Goal: Task Accomplishment & Management: Complete application form

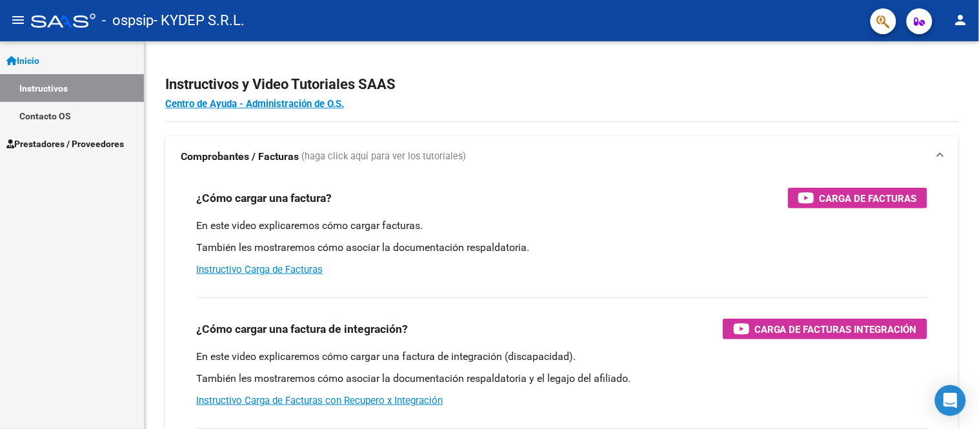
click at [67, 91] on link "Instructivos" at bounding box center [72, 88] width 144 height 28
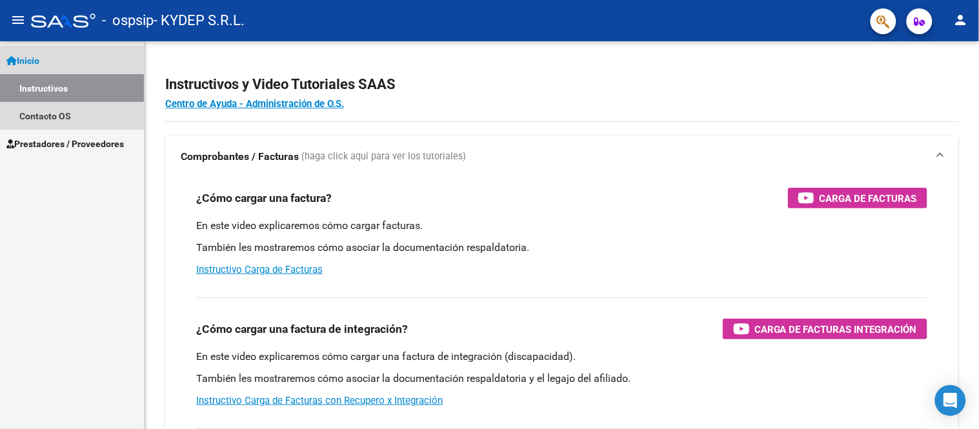
click at [79, 65] on link "Inicio" at bounding box center [72, 60] width 144 height 28
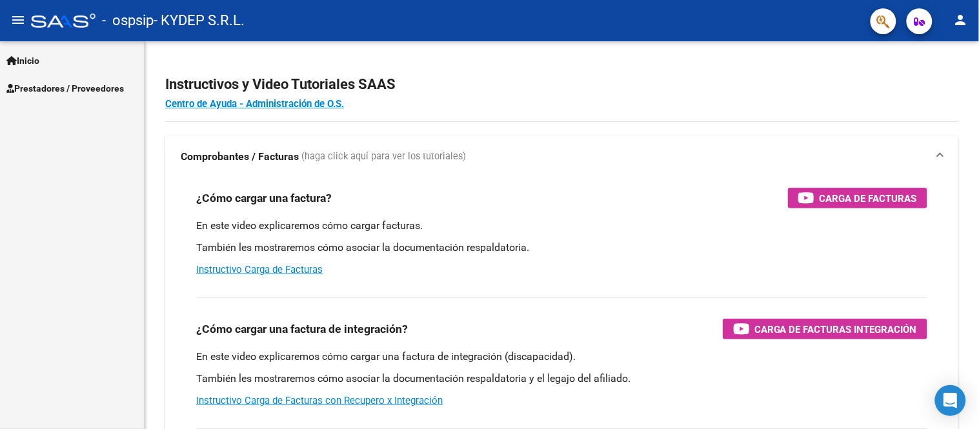
click at [97, 59] on link "Inicio" at bounding box center [72, 60] width 144 height 28
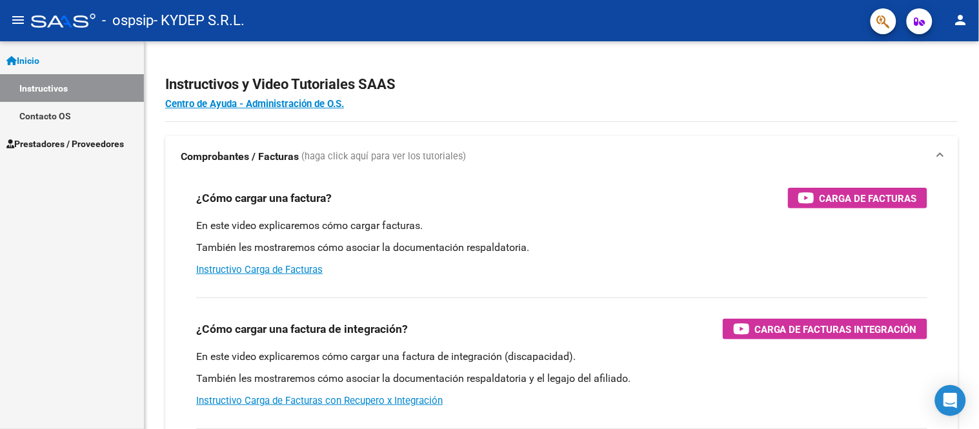
click at [96, 88] on link "Instructivos" at bounding box center [72, 88] width 144 height 28
click at [89, 114] on link "Contacto OS" at bounding box center [72, 116] width 144 height 28
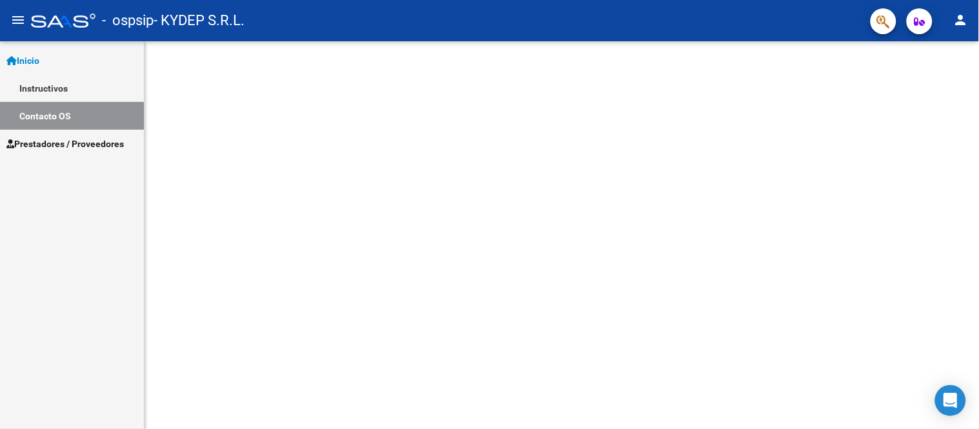
click at [105, 74] on link "Instructivos" at bounding box center [72, 88] width 144 height 28
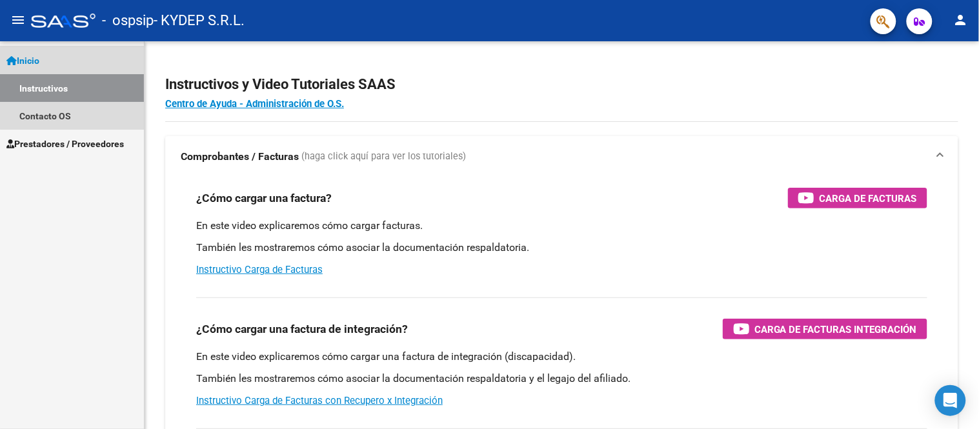
click at [105, 65] on link "Inicio" at bounding box center [72, 60] width 144 height 28
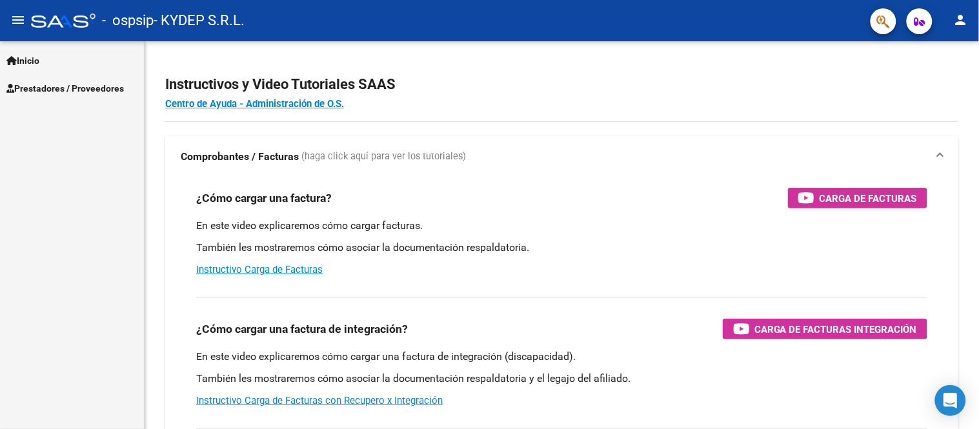
click at [165, 21] on span "- KYDEP S.R.L." at bounding box center [199, 20] width 91 height 28
click at [8, 23] on button "menu" at bounding box center [18, 21] width 26 height 26
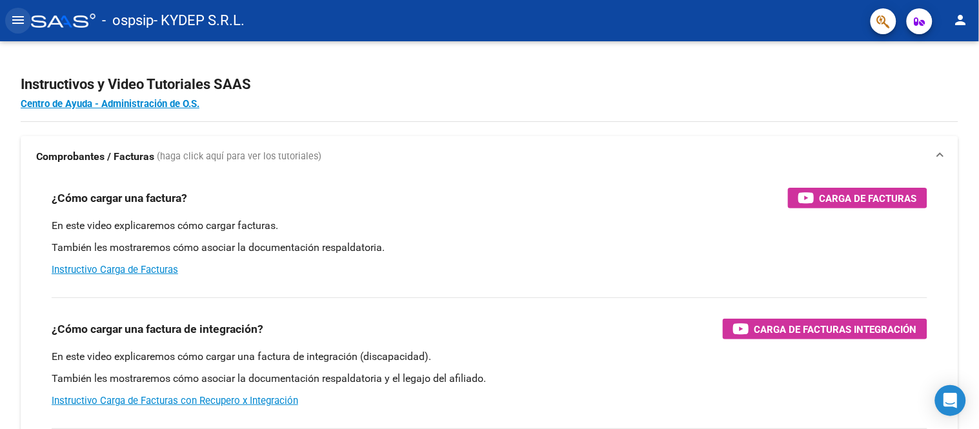
click at [8, 23] on button "menu" at bounding box center [18, 21] width 26 height 26
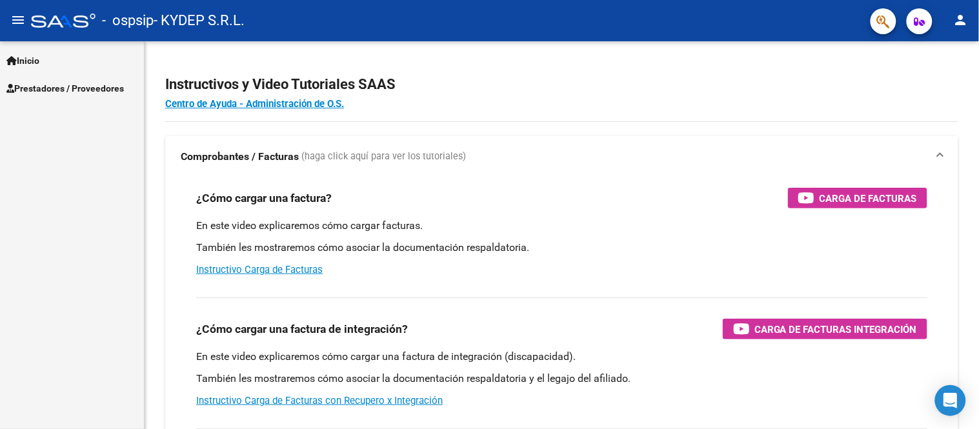
click at [43, 93] on span "Prestadores / Proveedores" at bounding box center [64, 88] width 117 height 14
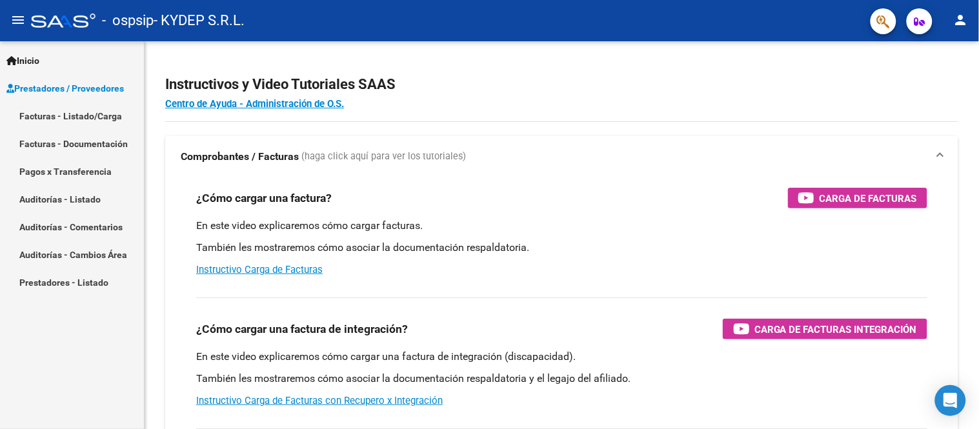
click at [68, 121] on link "Facturas - Listado/Carga" at bounding box center [72, 116] width 144 height 28
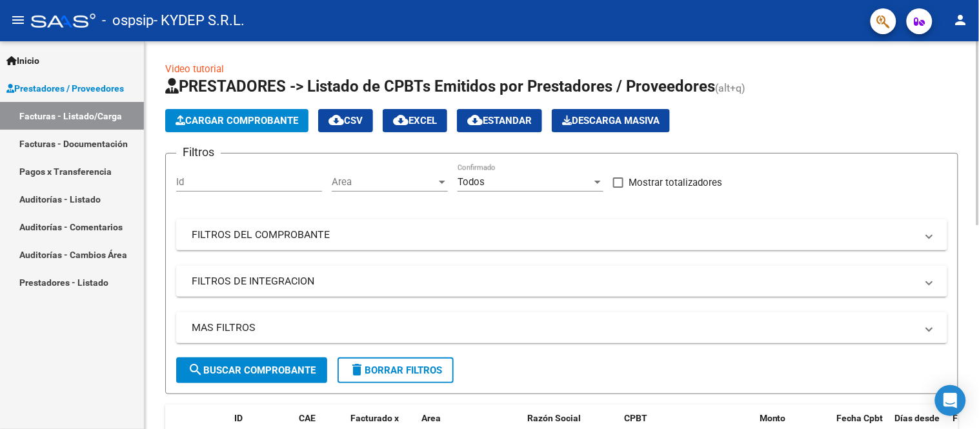
click at [228, 112] on button "Cargar Comprobante" at bounding box center [236, 120] width 143 height 23
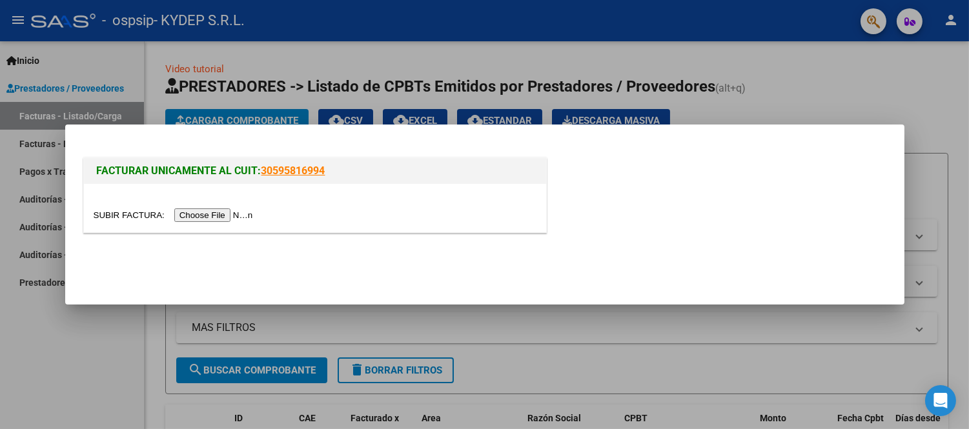
click at [212, 203] on div at bounding box center [315, 208] width 462 height 48
click at [211, 216] on input "file" at bounding box center [175, 215] width 163 height 14
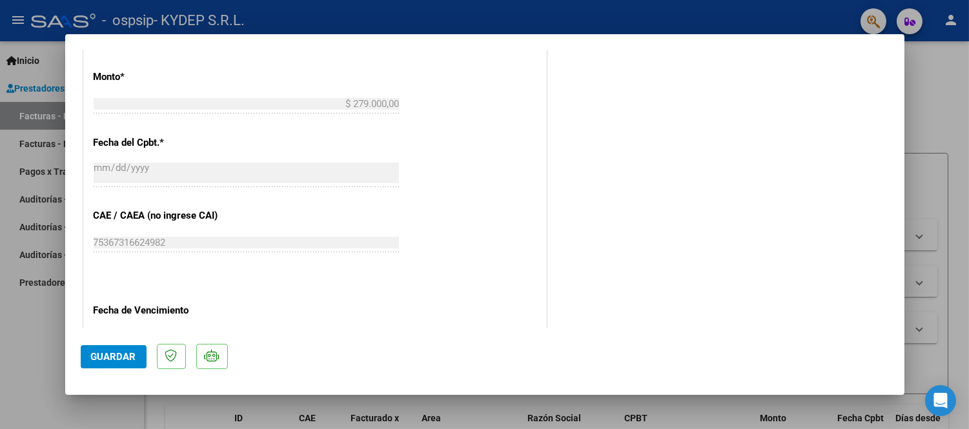
scroll to position [573, 0]
click at [123, 361] on span "Guardar" at bounding box center [113, 357] width 45 height 12
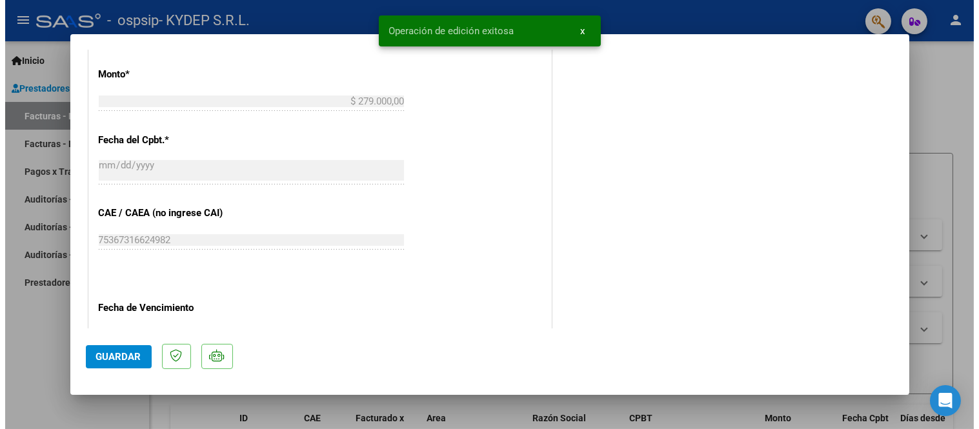
scroll to position [0, 0]
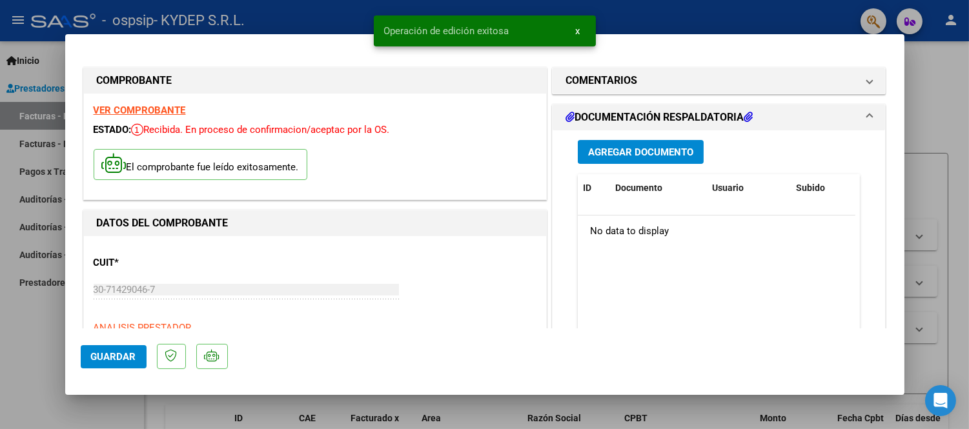
click at [629, 148] on span "Agregar Documento" at bounding box center [640, 152] width 105 height 12
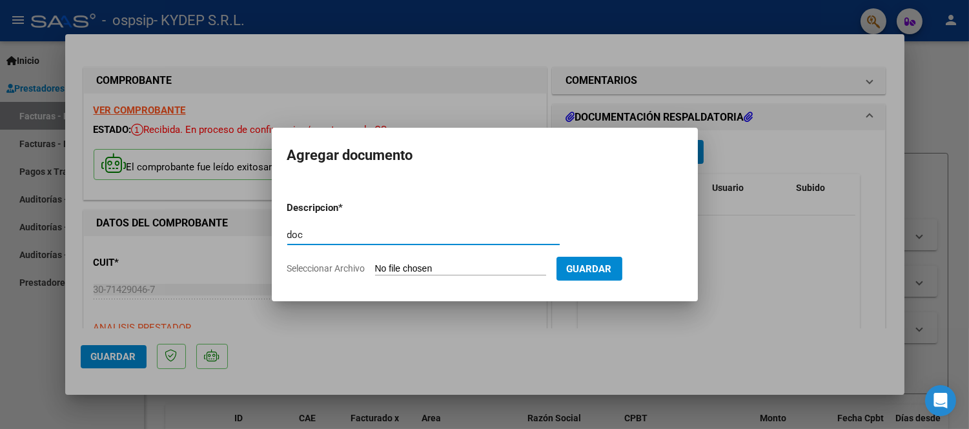
type input "doc"
click at [397, 260] on form "Descripcion * doc Escriba aquí una descripcion Seleccionar Archivo Guardar" at bounding box center [484, 238] width 395 height 94
click at [429, 270] on input "Seleccionar Archivo" at bounding box center [460, 269] width 171 height 12
type input "C:\fakepath\ospsip 08.pdf"
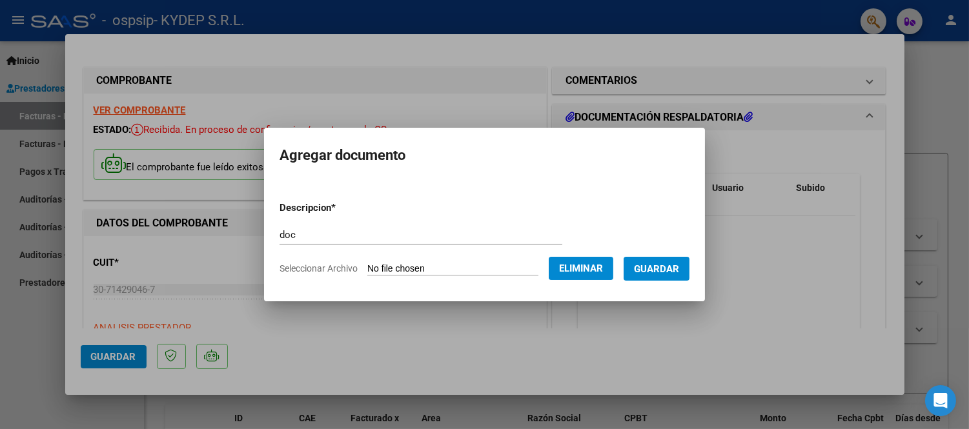
click at [666, 271] on span "Guardar" at bounding box center [656, 269] width 45 height 12
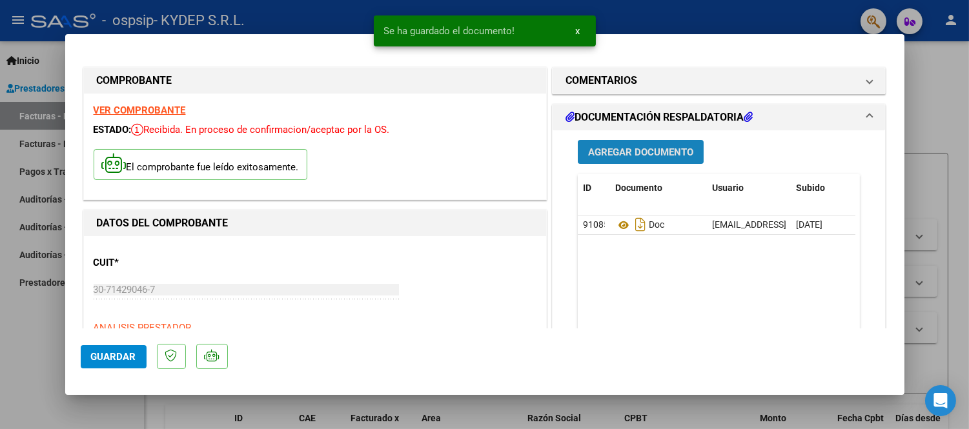
click at [629, 149] on span "Agregar Documento" at bounding box center [640, 152] width 105 height 12
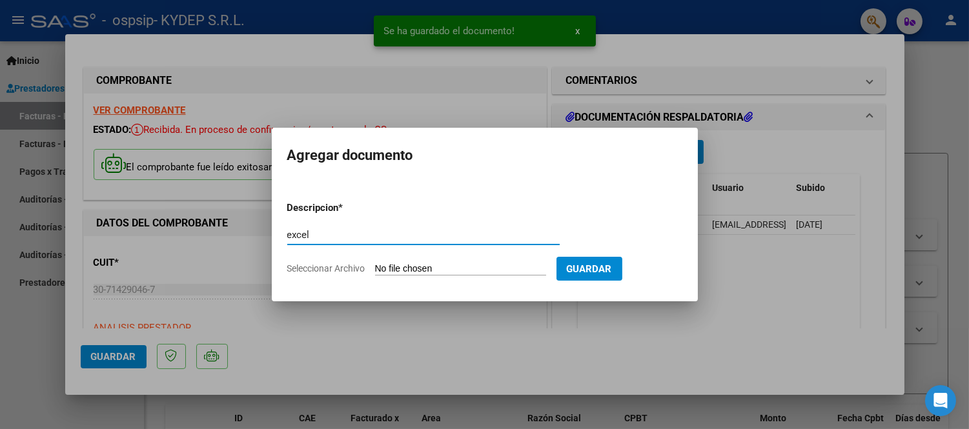
type input "excel"
click at [430, 261] on form "Descripcion * excel Escriba aquí una descripcion Seleccionar Archivo Guardar" at bounding box center [484, 238] width 395 height 94
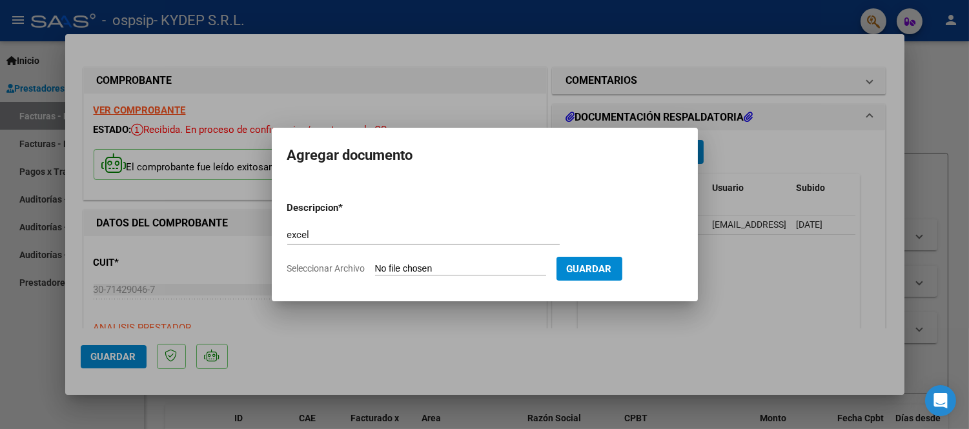
click at [408, 267] on input "Seleccionar Archivo" at bounding box center [460, 269] width 171 height 12
type input "C:\fakepath\OSPSIP 08.xlsx"
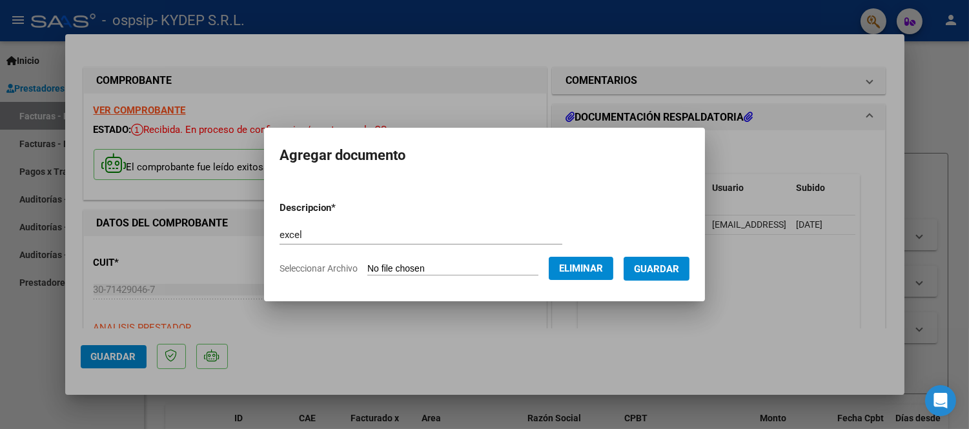
click at [669, 267] on span "Guardar" at bounding box center [656, 269] width 45 height 12
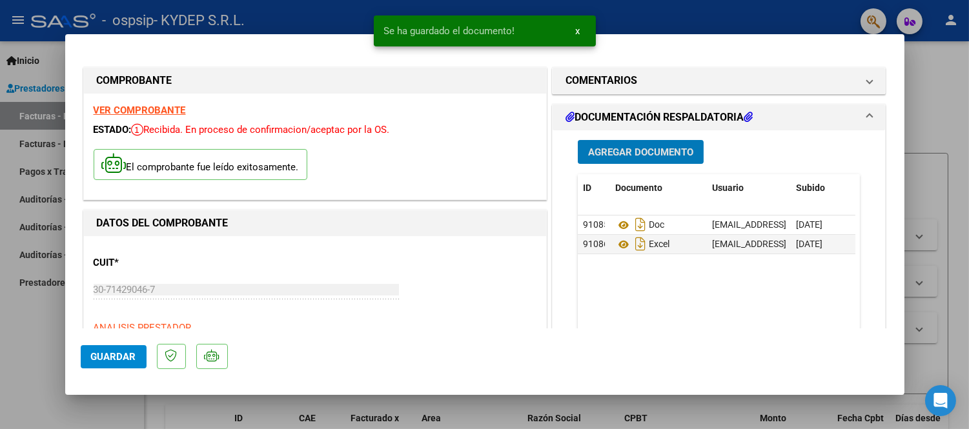
click at [129, 362] on span "Guardar" at bounding box center [113, 357] width 45 height 12
click at [133, 403] on div at bounding box center [484, 214] width 969 height 429
type input "$ 0,00"
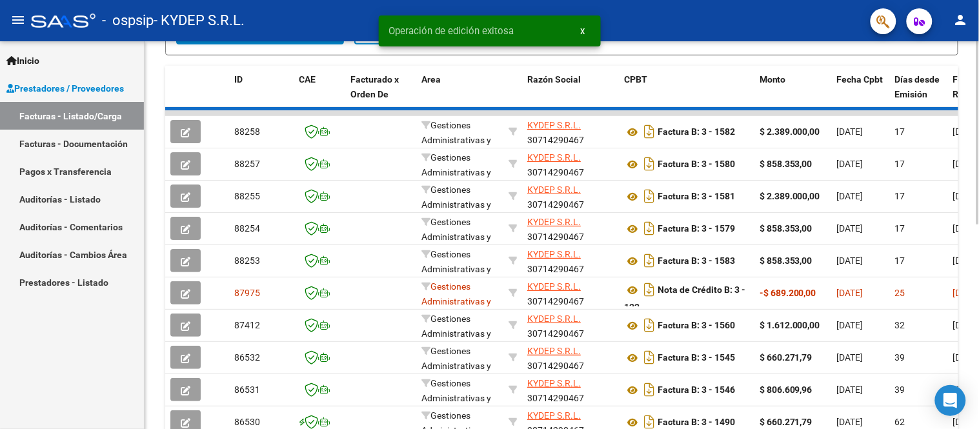
scroll to position [287, 0]
